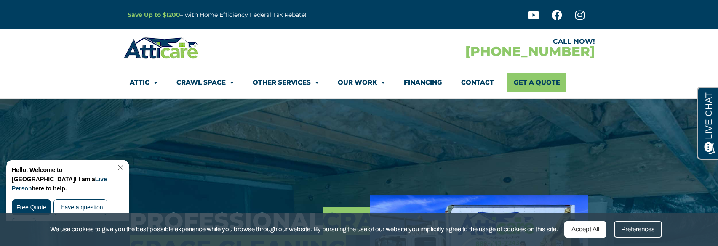
click at [473, 80] on link "Contact" at bounding box center [477, 82] width 33 height 19
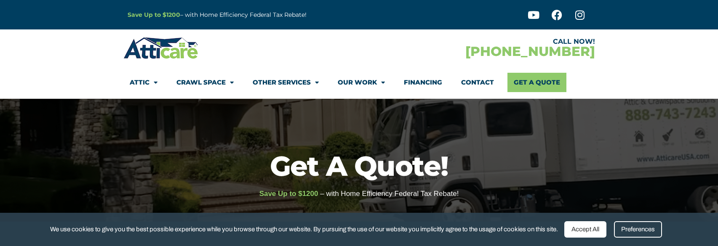
click at [589, 228] on div "Accept All" at bounding box center [585, 230] width 42 height 16
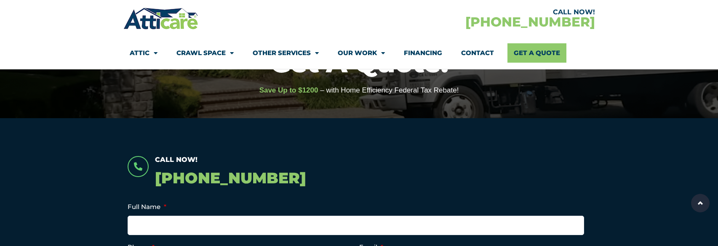
scroll to position [33, 0]
